Goal: Navigation & Orientation: Find specific page/section

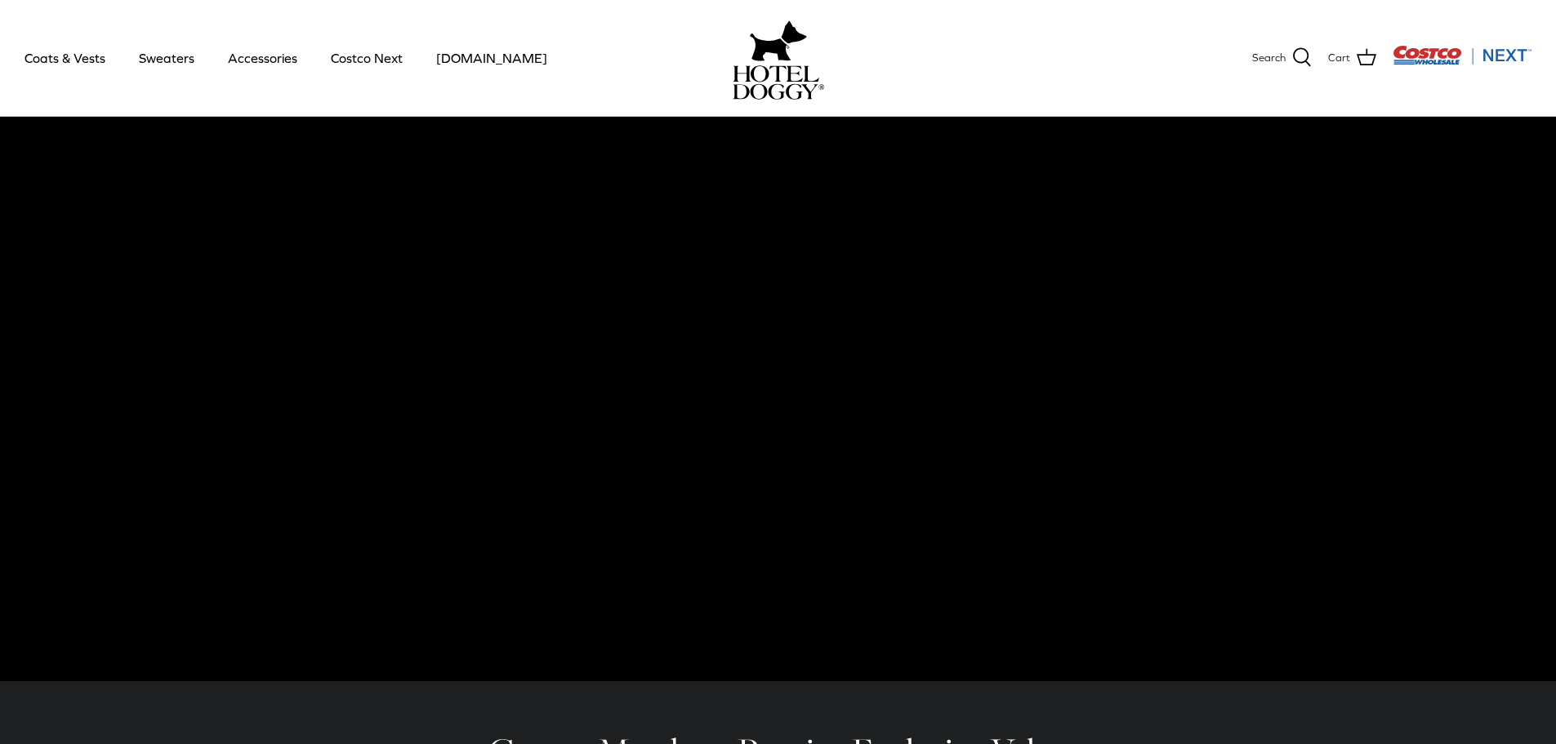
scroll to position [42, 0]
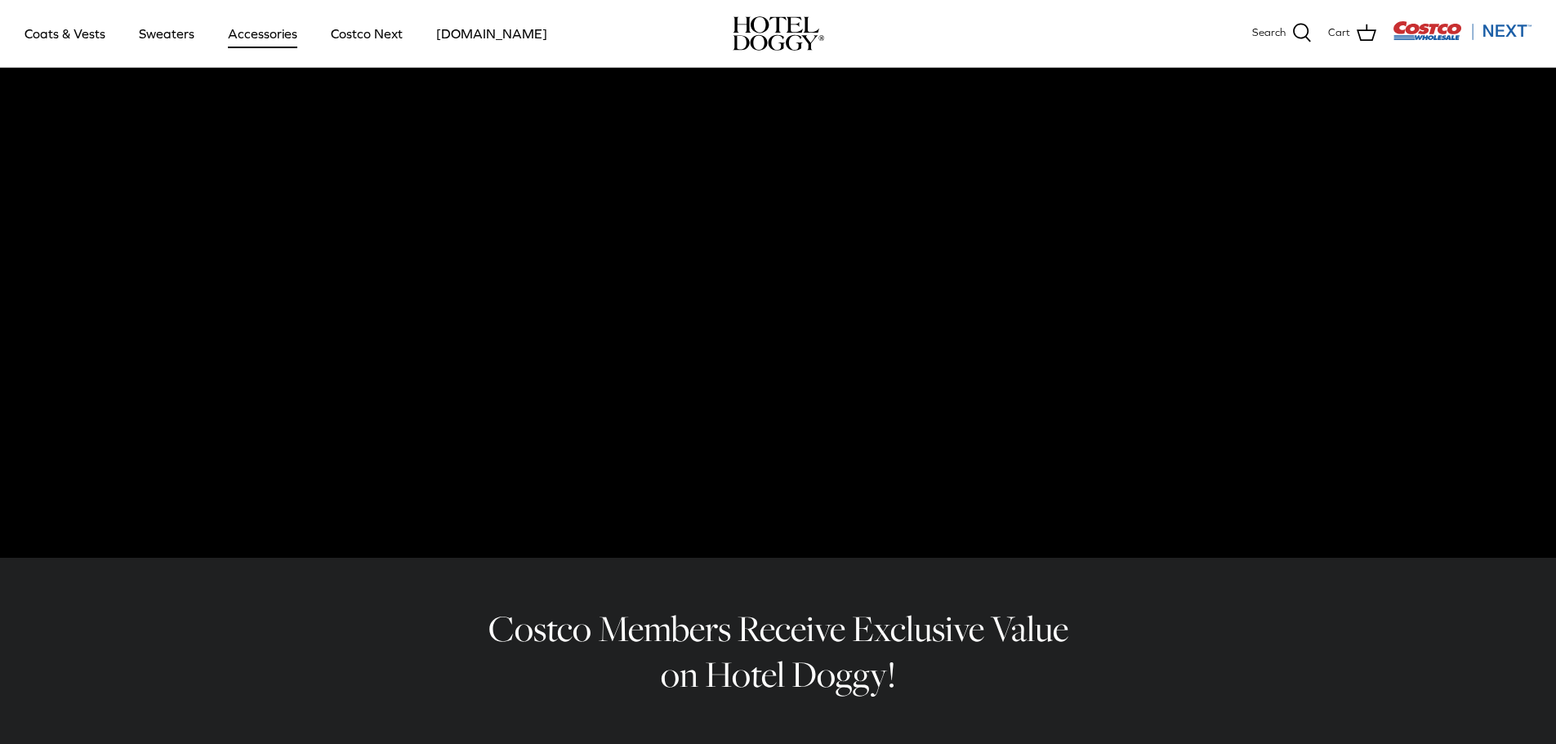
click at [265, 29] on link "Accessories" at bounding box center [262, 34] width 99 height 56
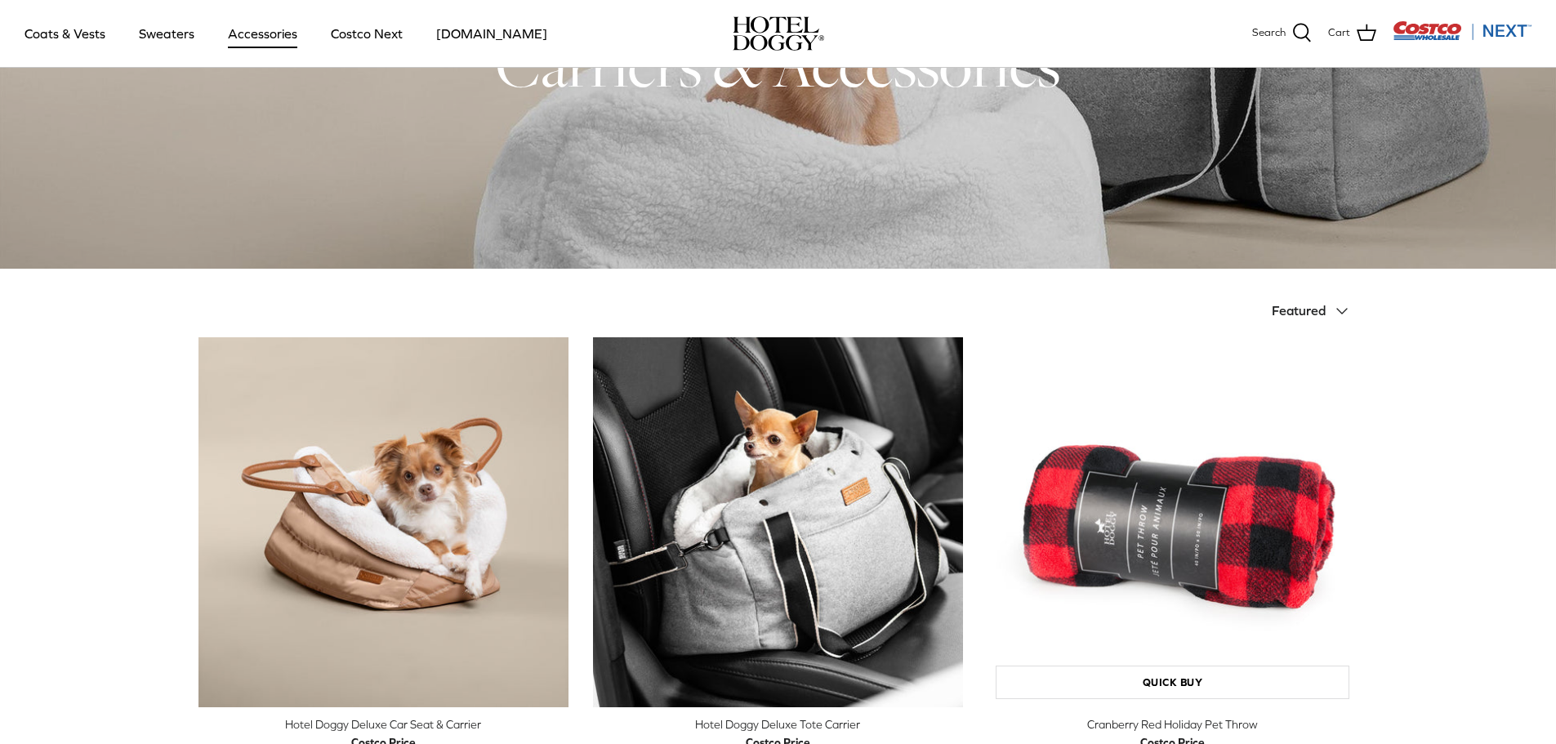
scroll to position [163, 0]
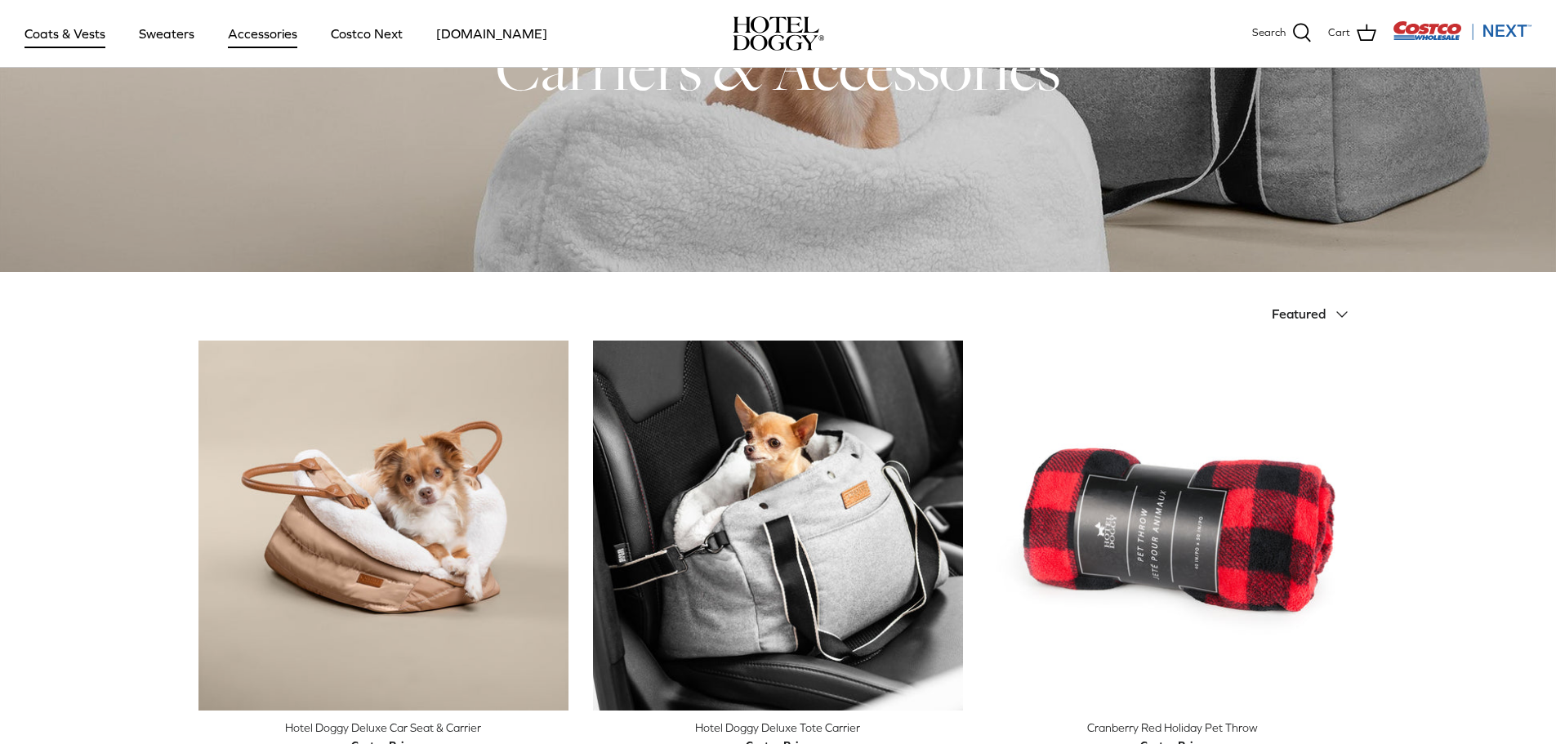
click at [60, 35] on link "Coats & Vests" at bounding box center [65, 34] width 110 height 56
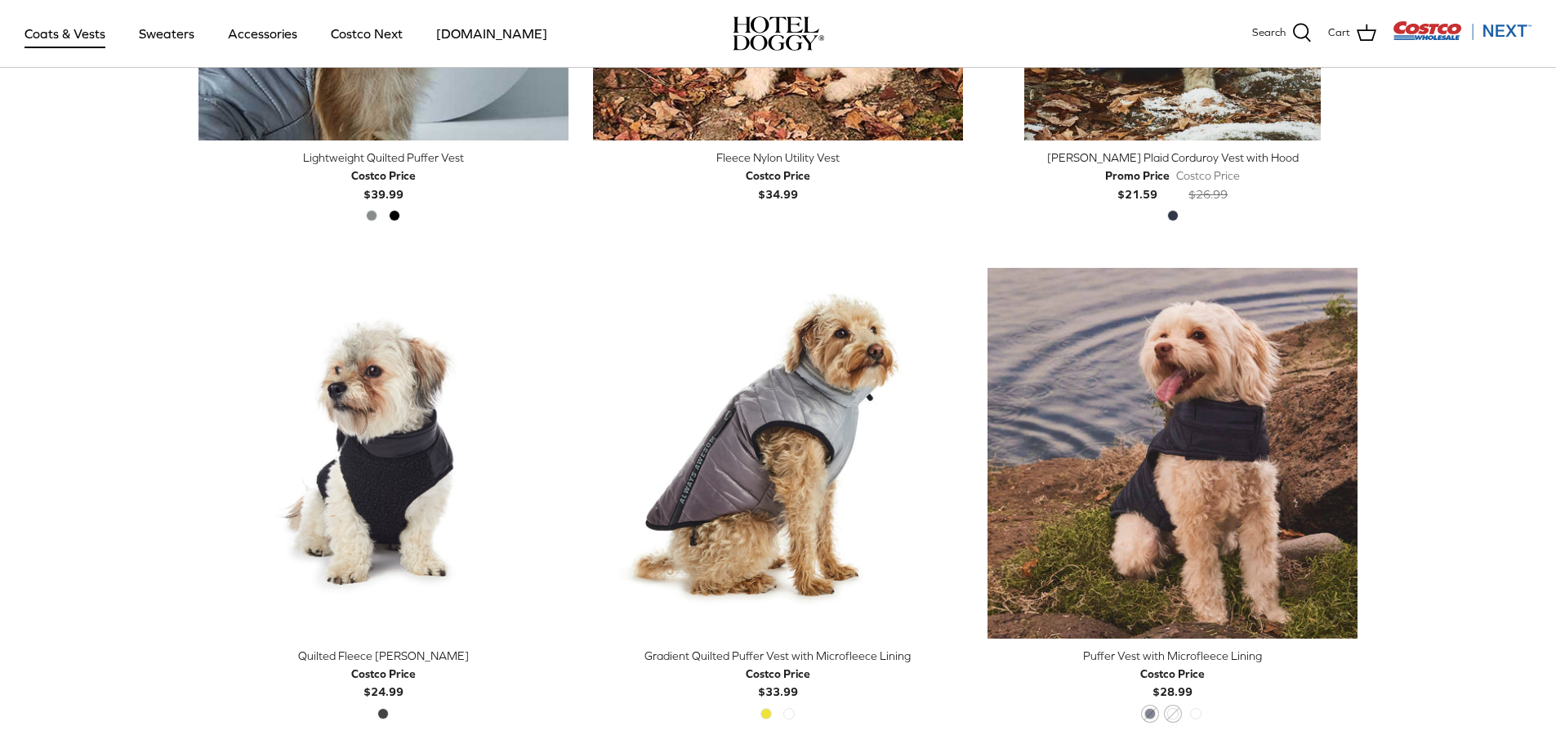
scroll to position [2206, 0]
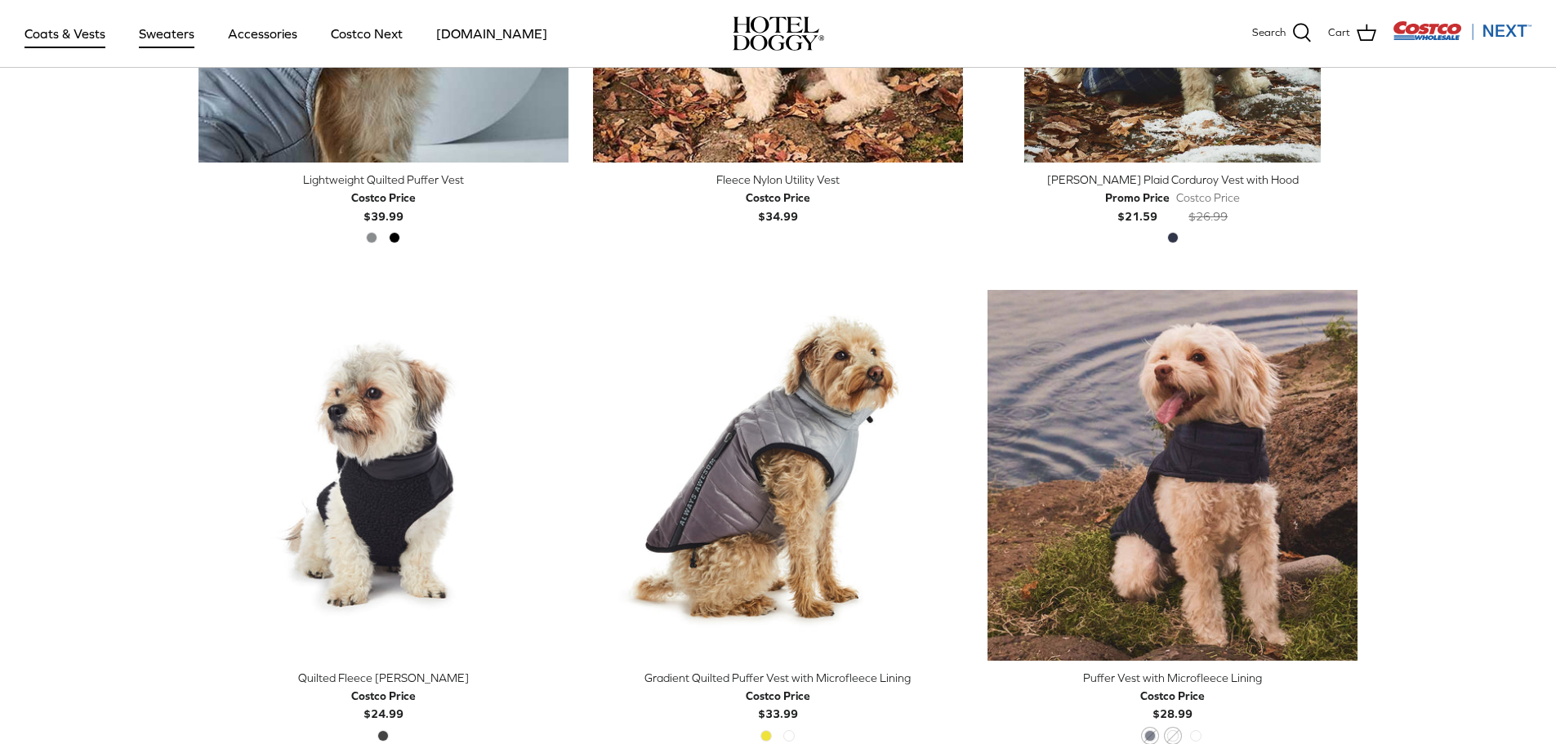
click at [156, 25] on link "Sweaters" at bounding box center [166, 34] width 85 height 56
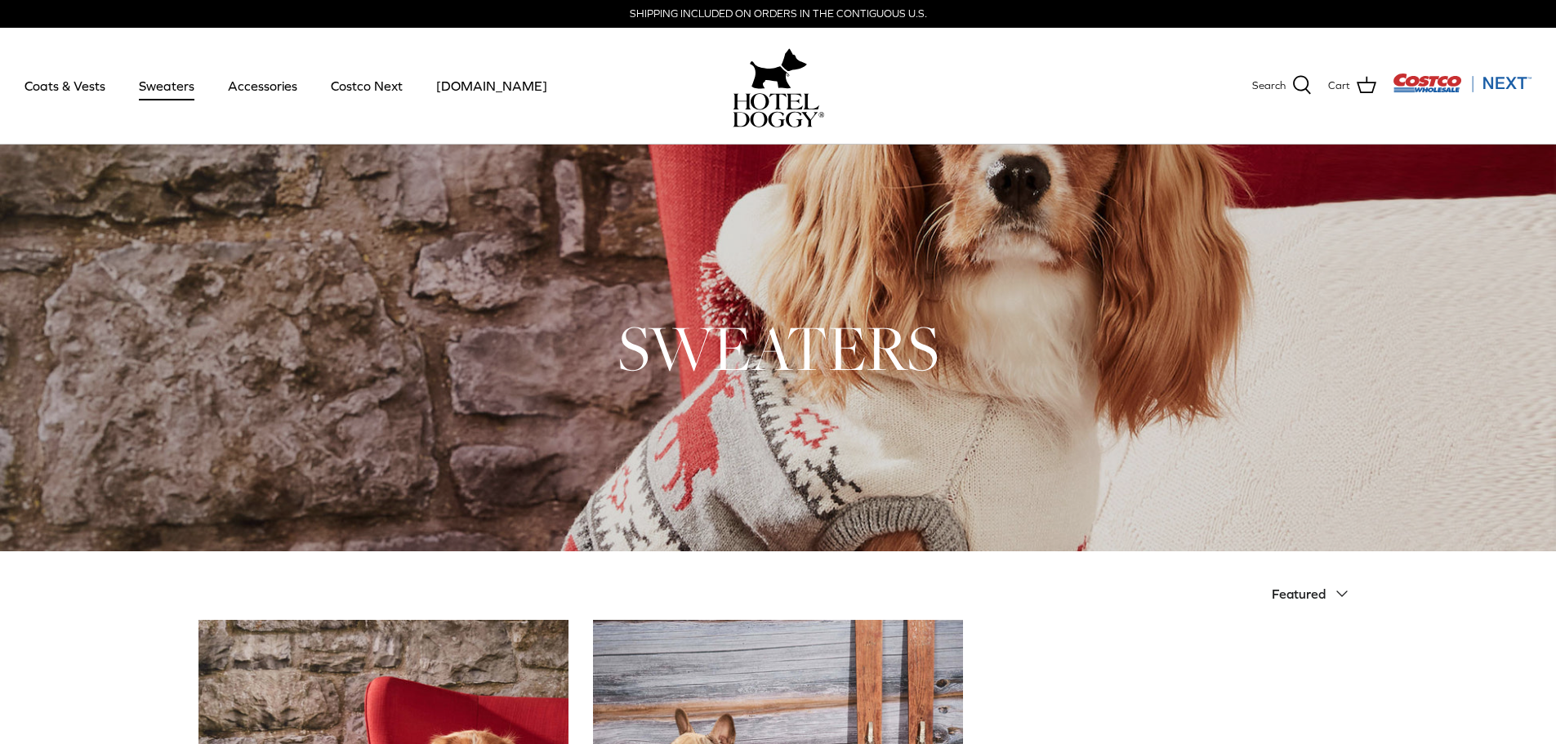
click at [1443, 80] on img "Costco Next" at bounding box center [1462, 83] width 139 height 20
